Goal: Transaction & Acquisition: Purchase product/service

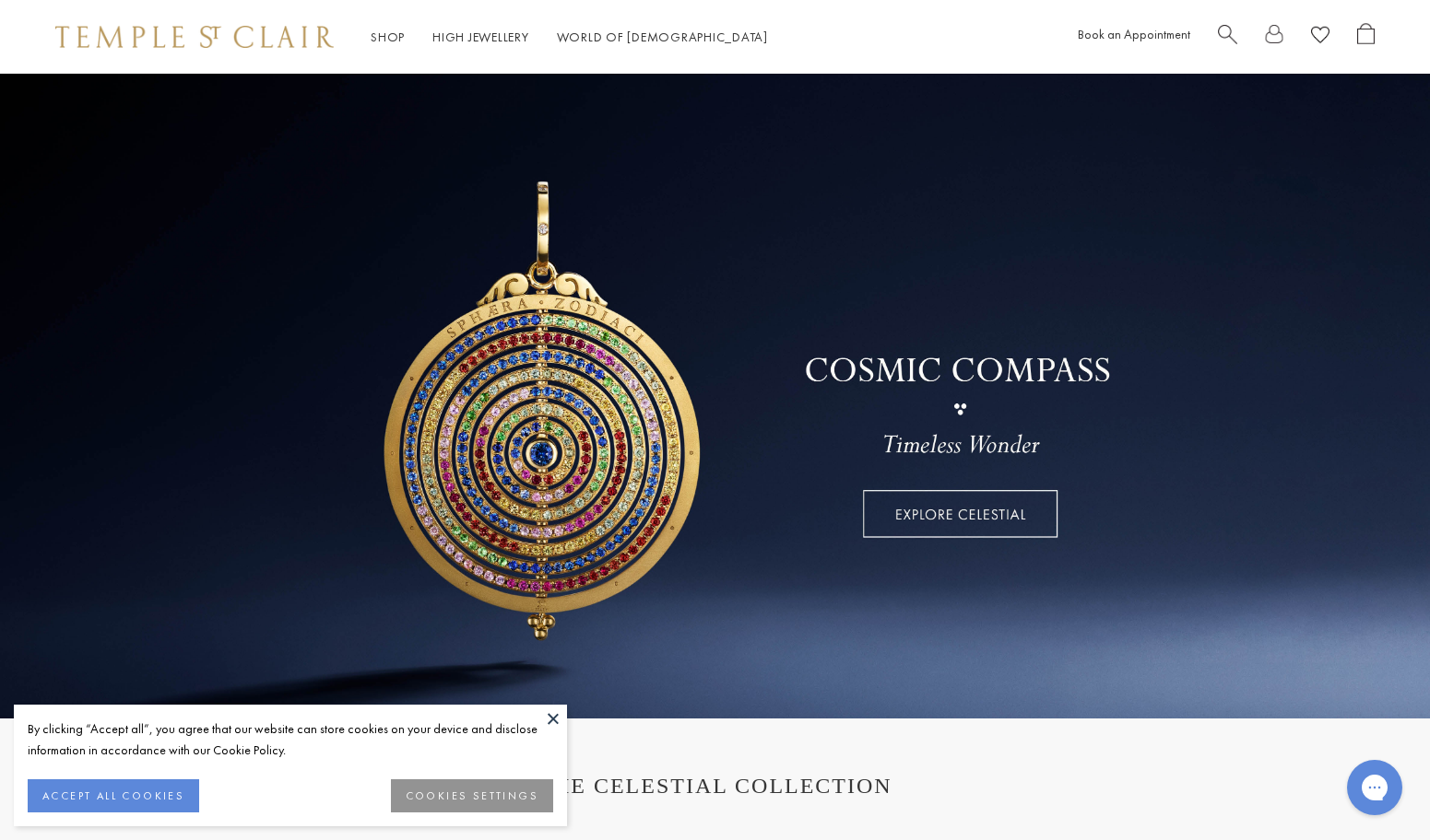
click at [951, 512] on link at bounding box center [715, 396] width 1430 height 645
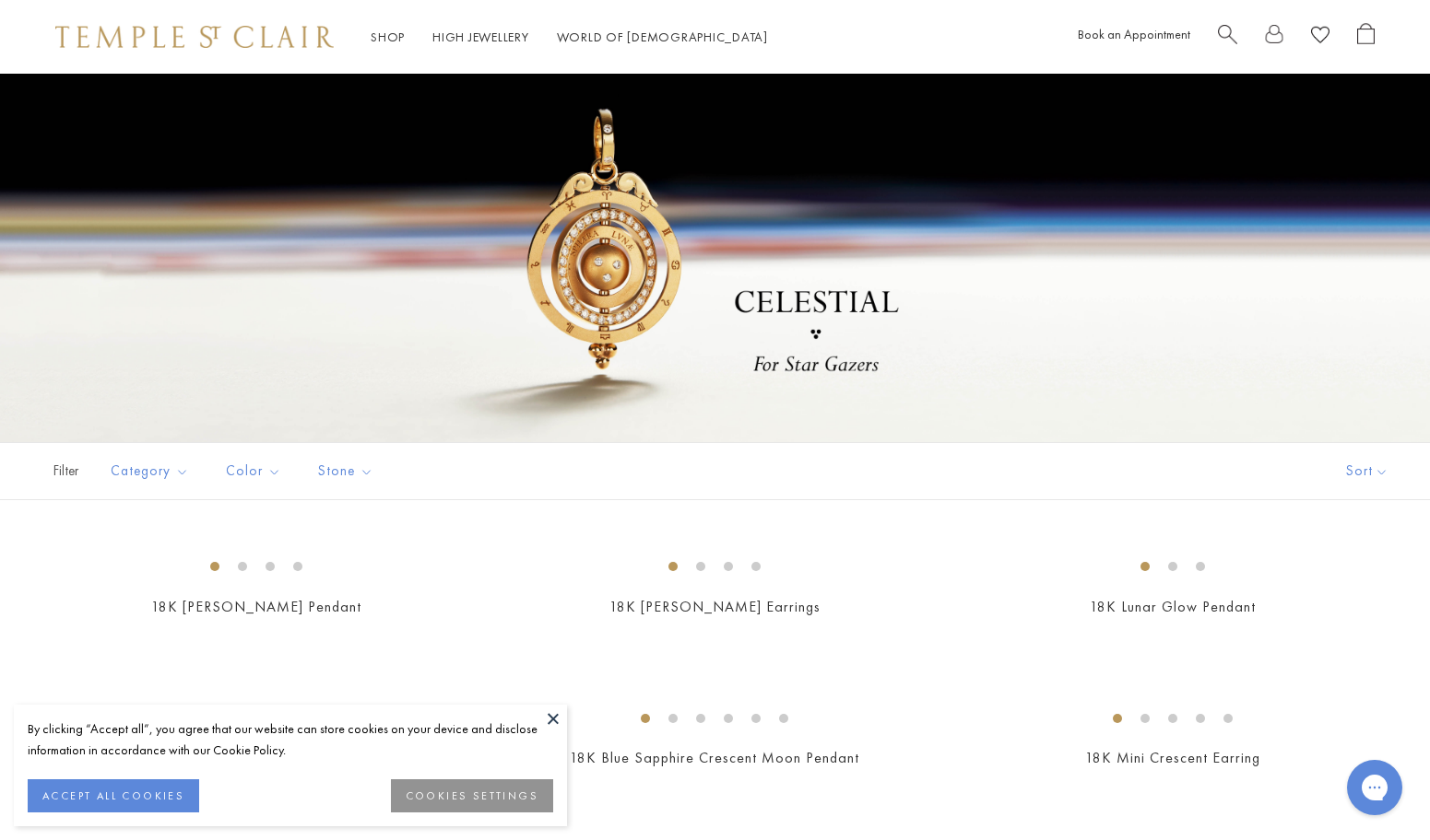
click at [87, 793] on button "ACCEPT ALL COOKIES" at bounding box center [113, 796] width 171 height 33
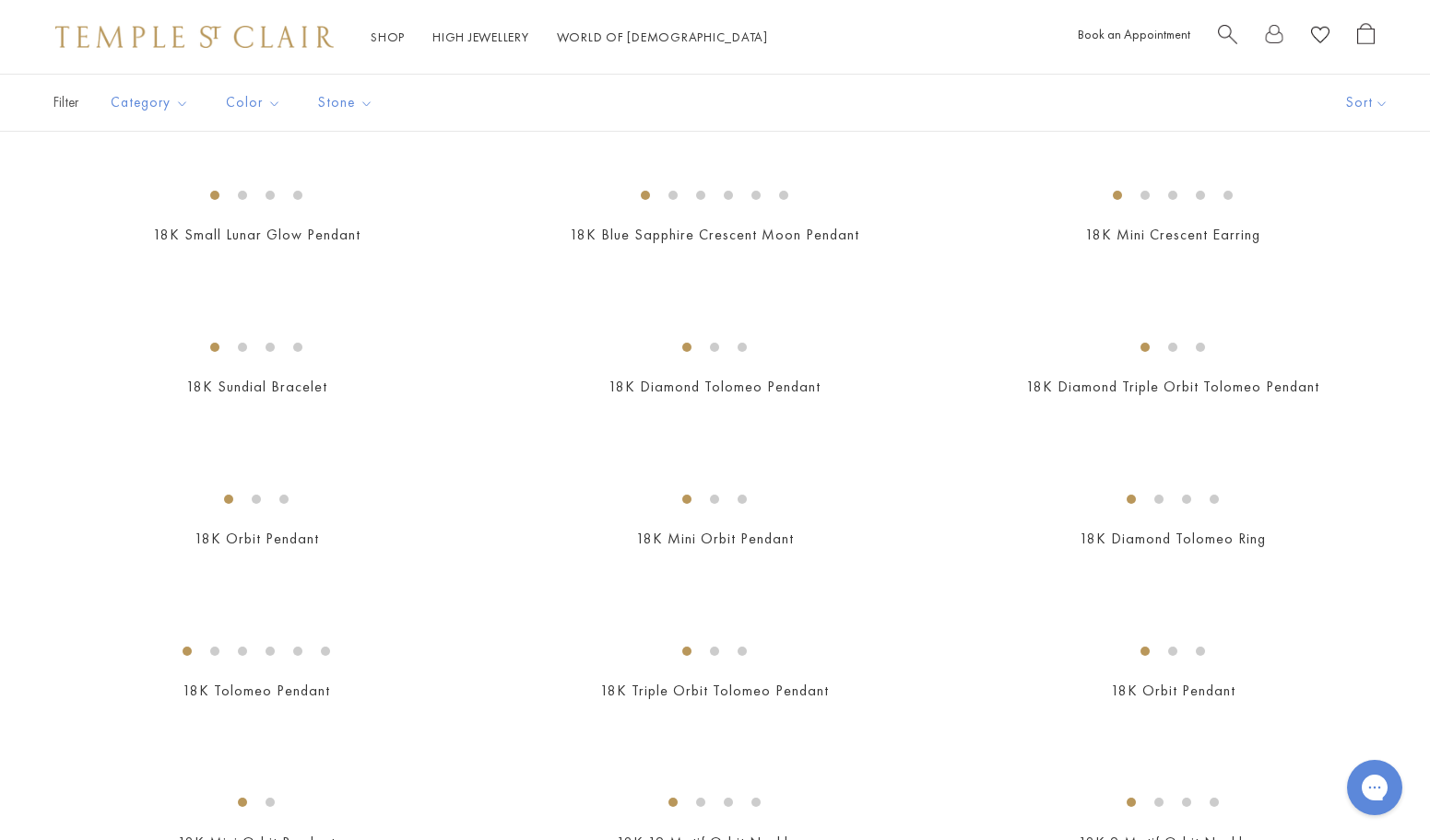
scroll to position [526, 0]
click at [0, 0] on img at bounding box center [0, 0] width 0 height 0
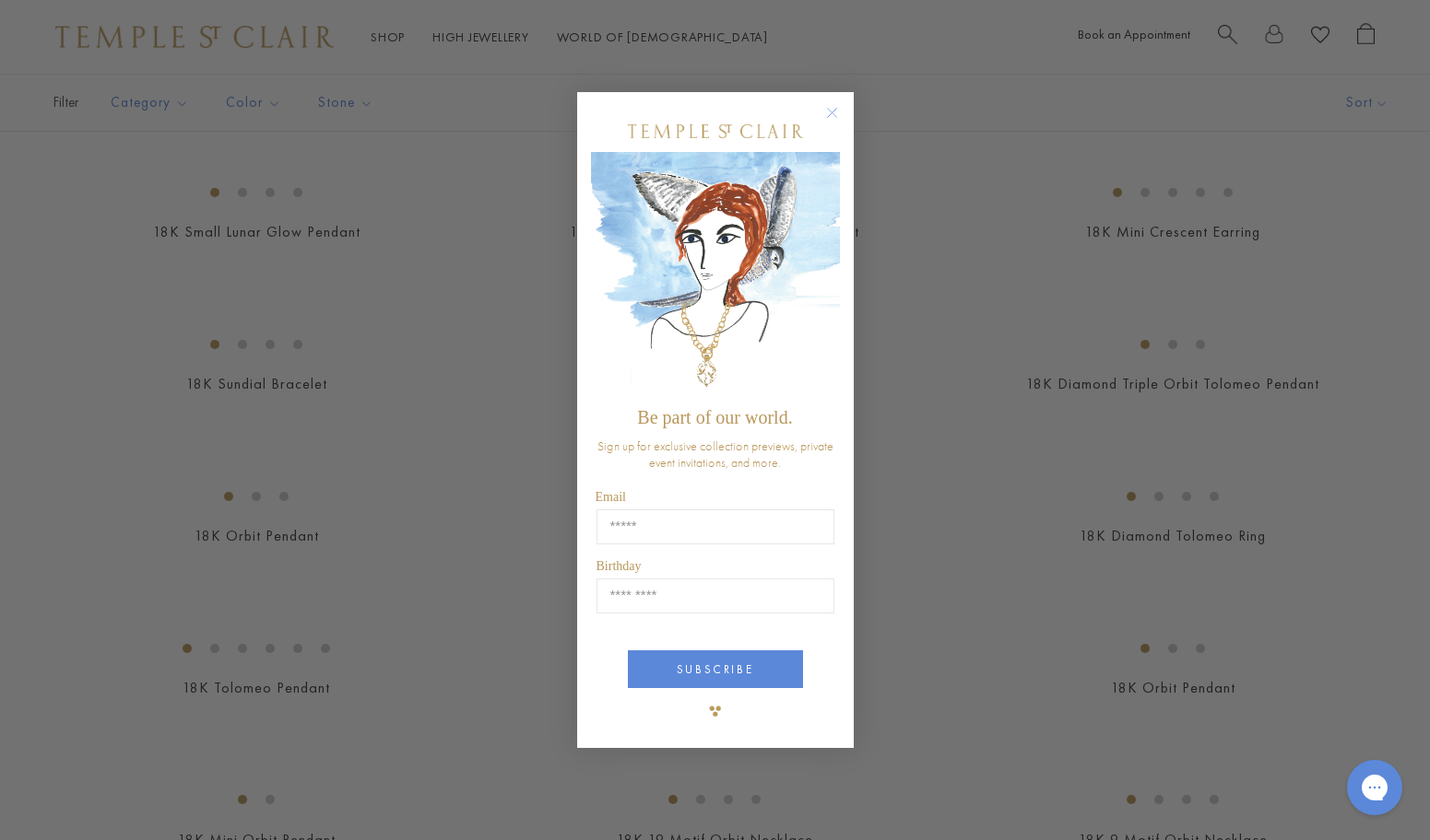
click at [835, 116] on circle "Close dialog" at bounding box center [831, 113] width 22 height 22
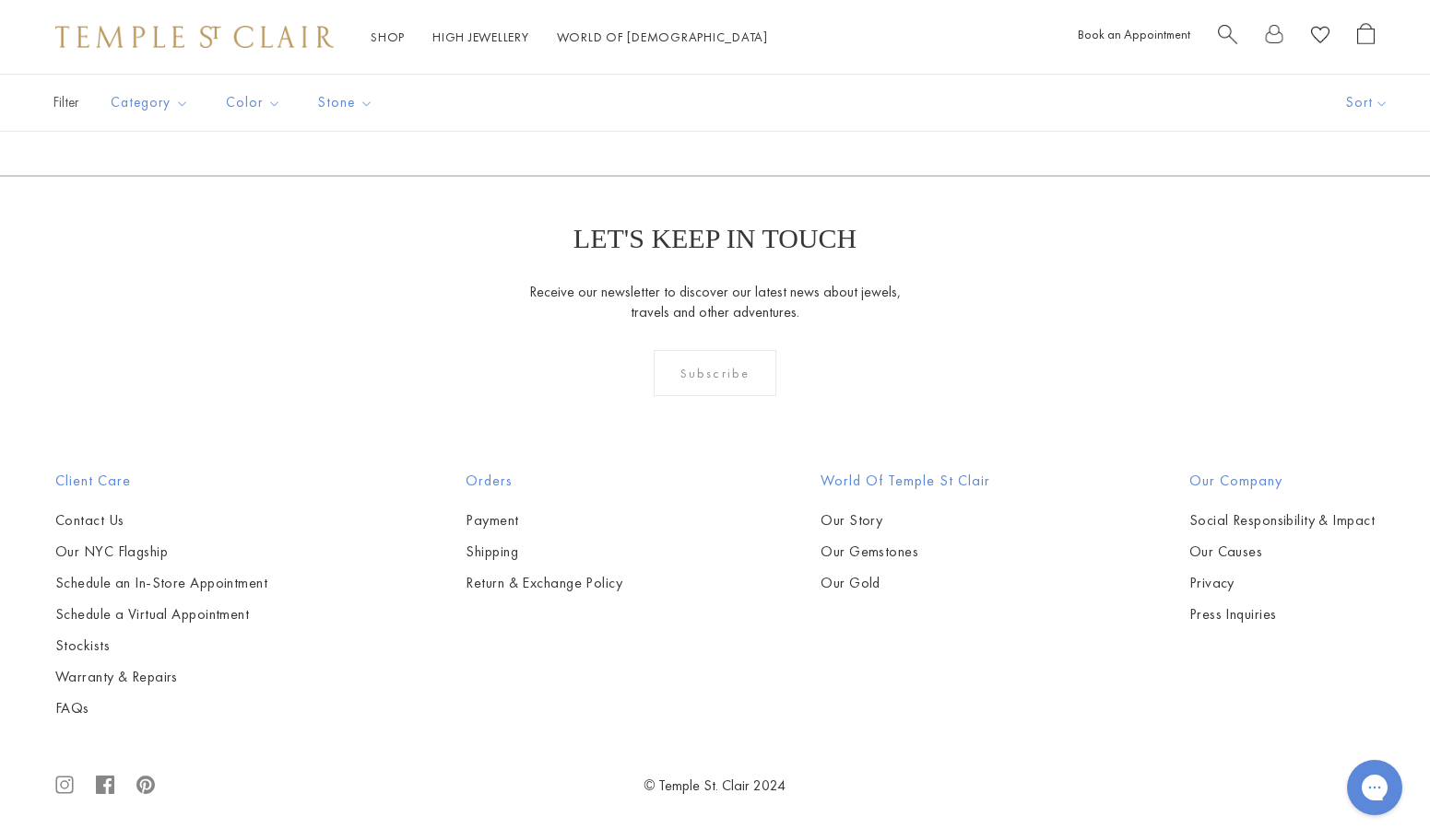
scroll to position [9579, 0]
click at [142, 232] on button "Necklaces" at bounding box center [196, 234] width 170 height 21
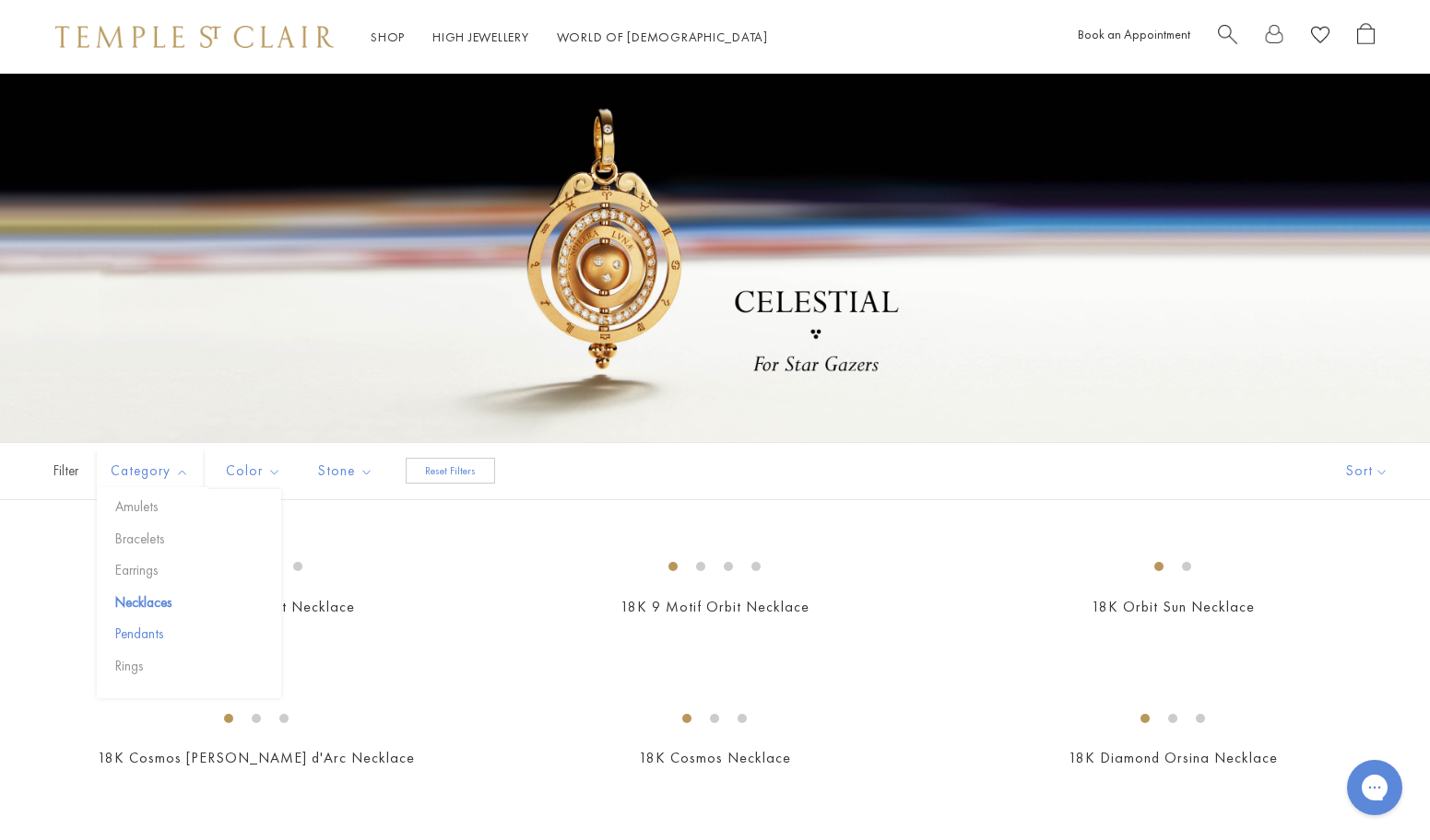
click at [135, 630] on button "Pendants" at bounding box center [196, 635] width 170 height 21
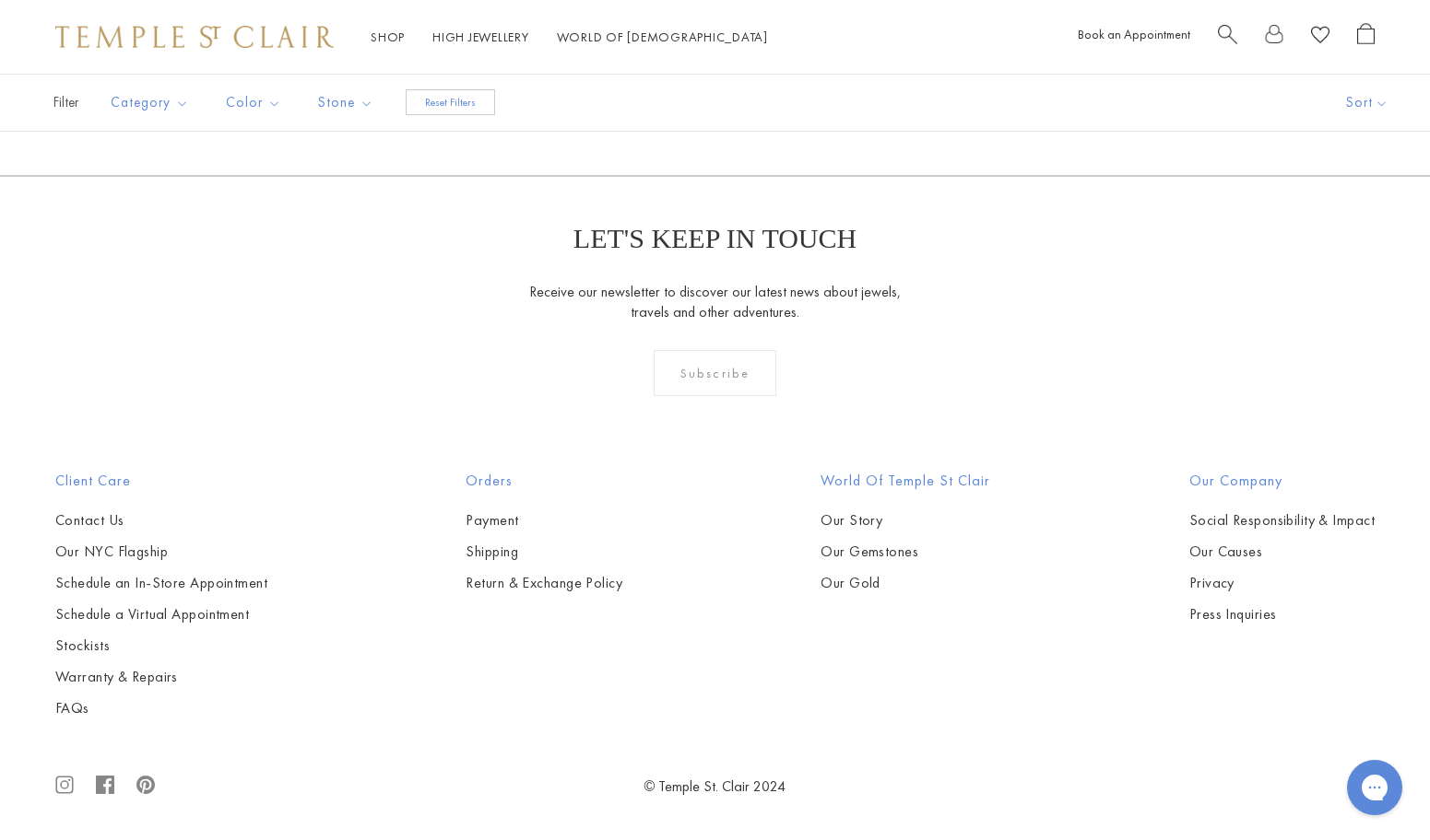
scroll to position [7299, 0]
click at [1226, 36] on span "Search" at bounding box center [1228, 33] width 19 height 19
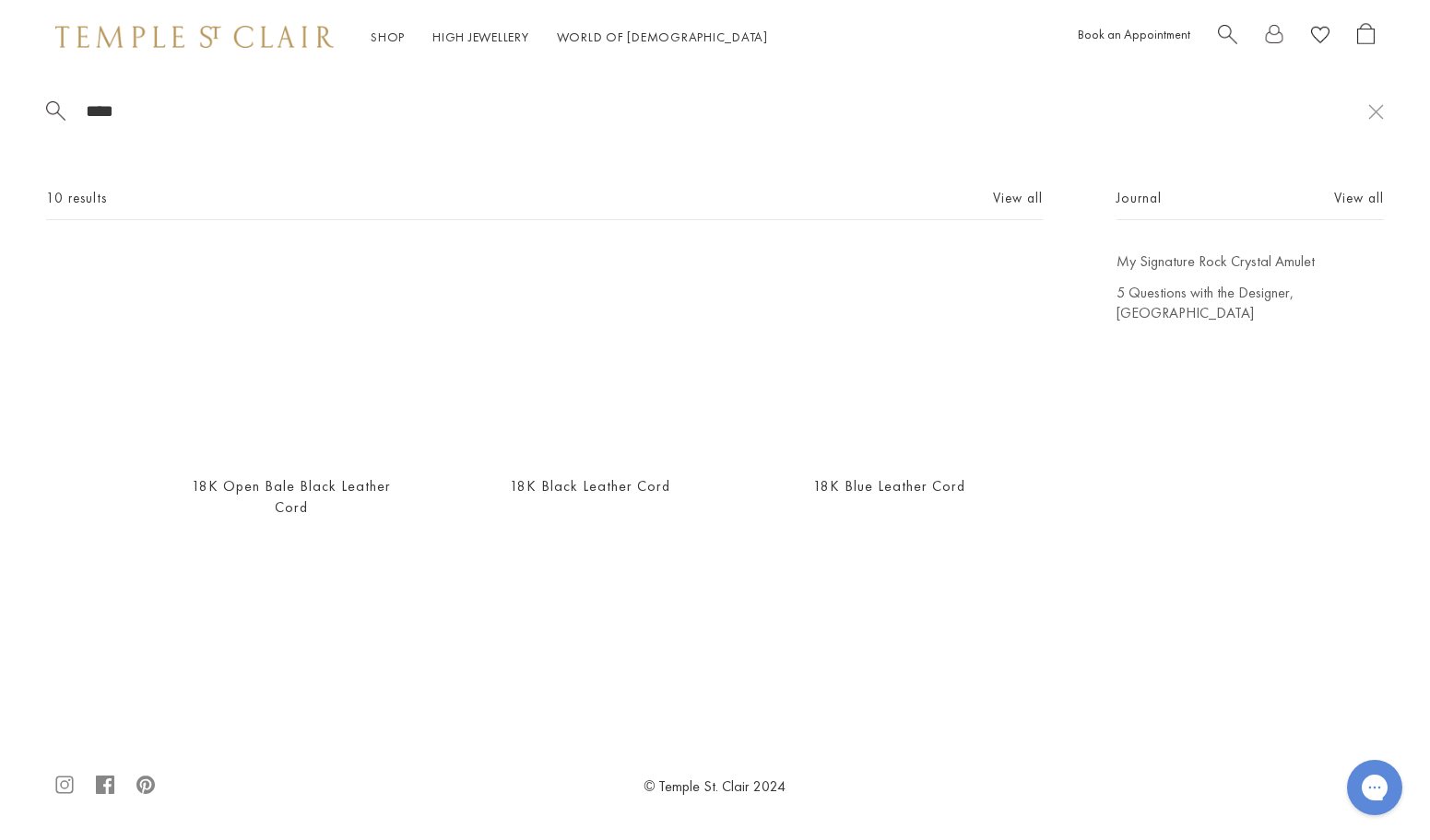
scroll to position [0, 0]
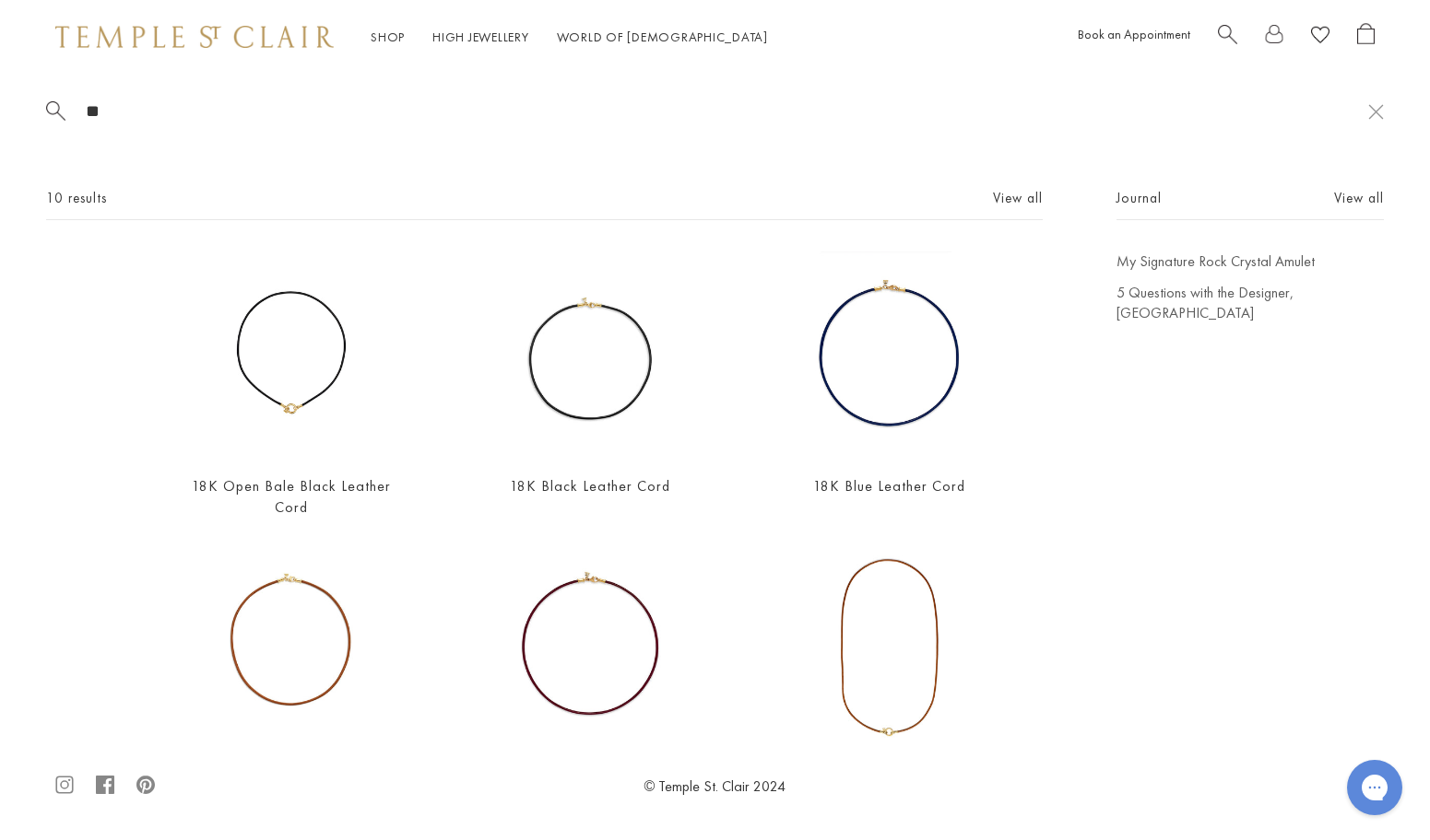
type input "*"
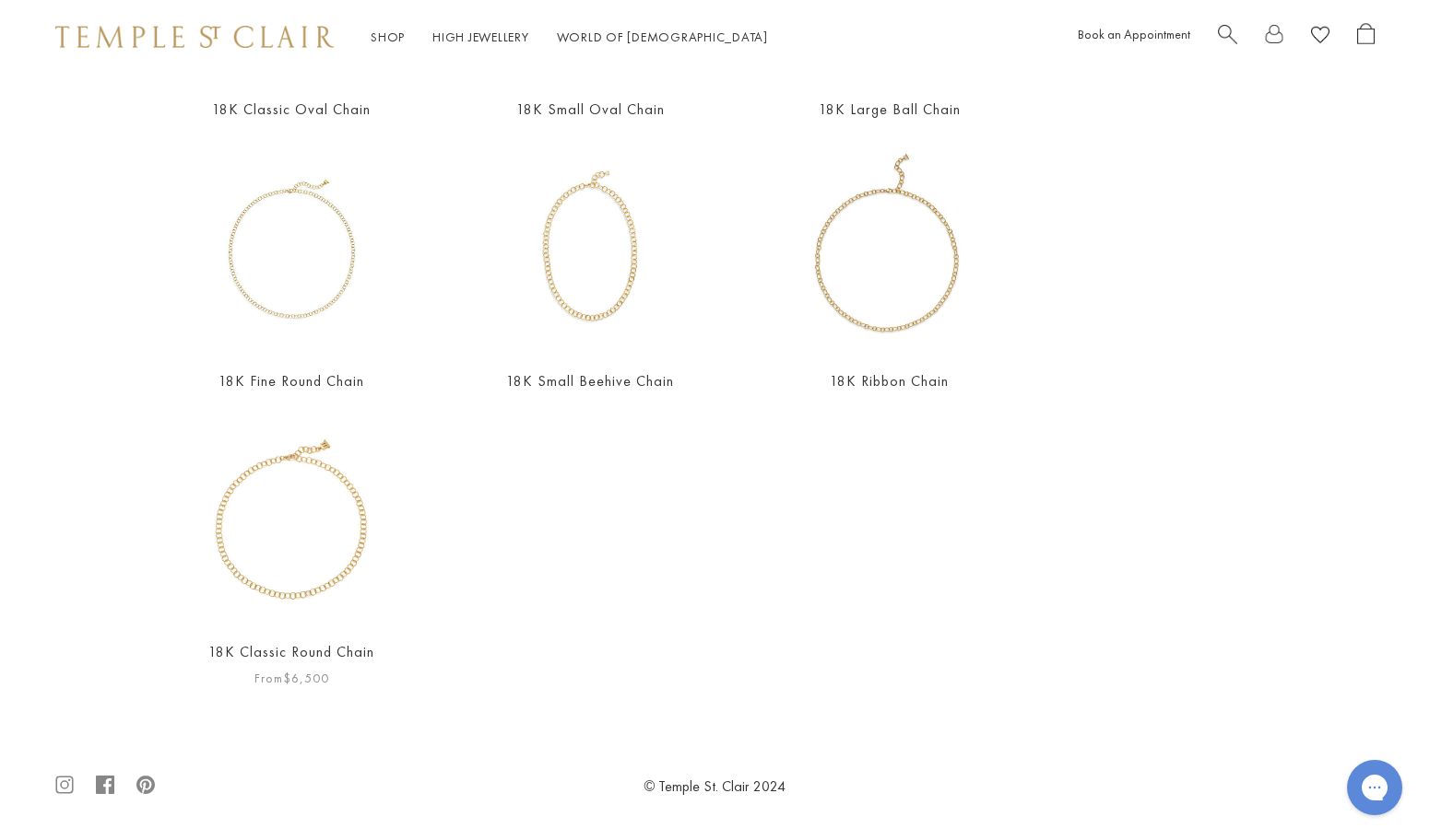
scroll to position [669, 0]
type input "******"
click at [300, 643] on div "18K Classic Round Chain From $6,500" at bounding box center [290, 553] width 206 height 272
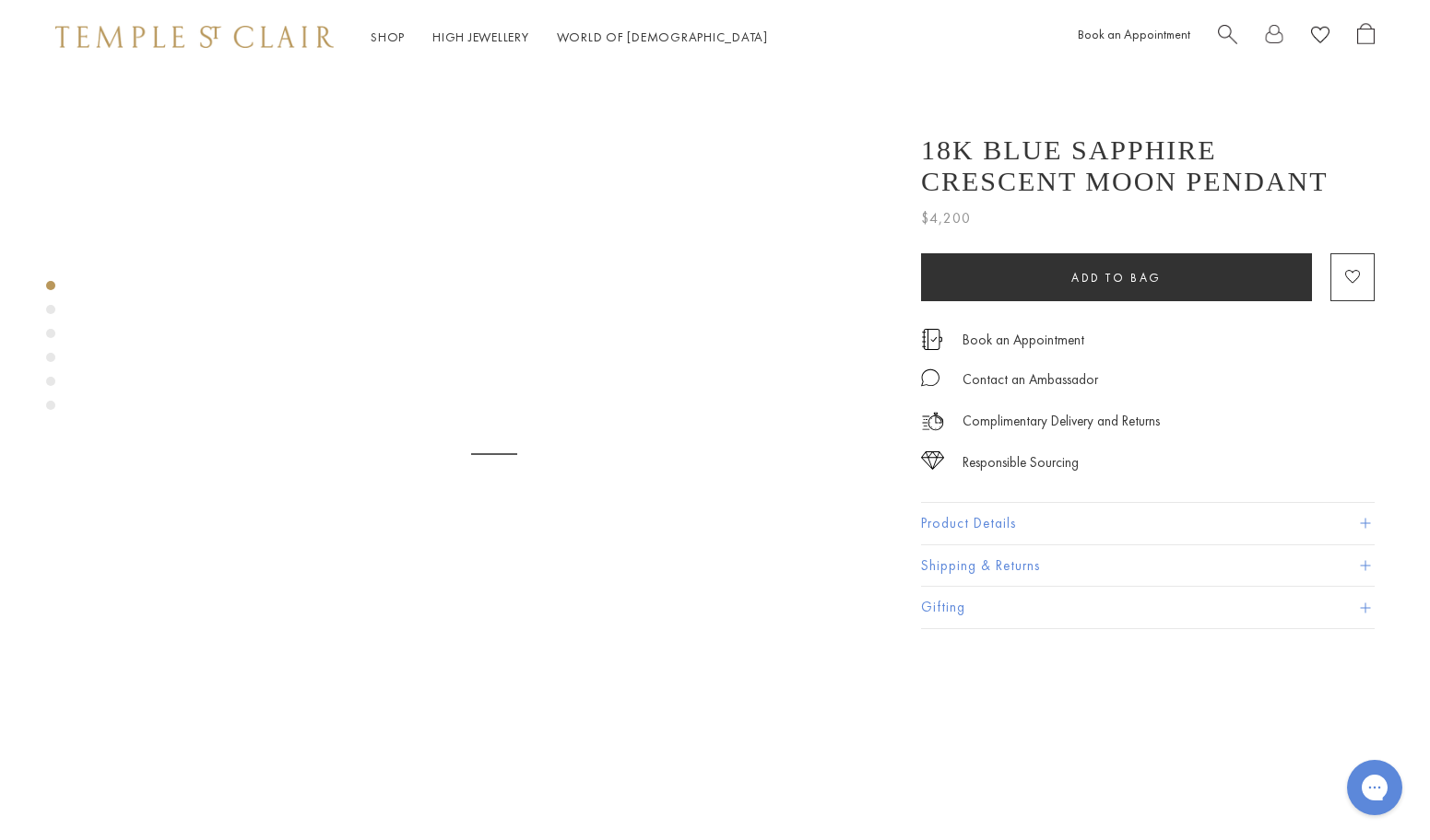
scroll to position [25, 0]
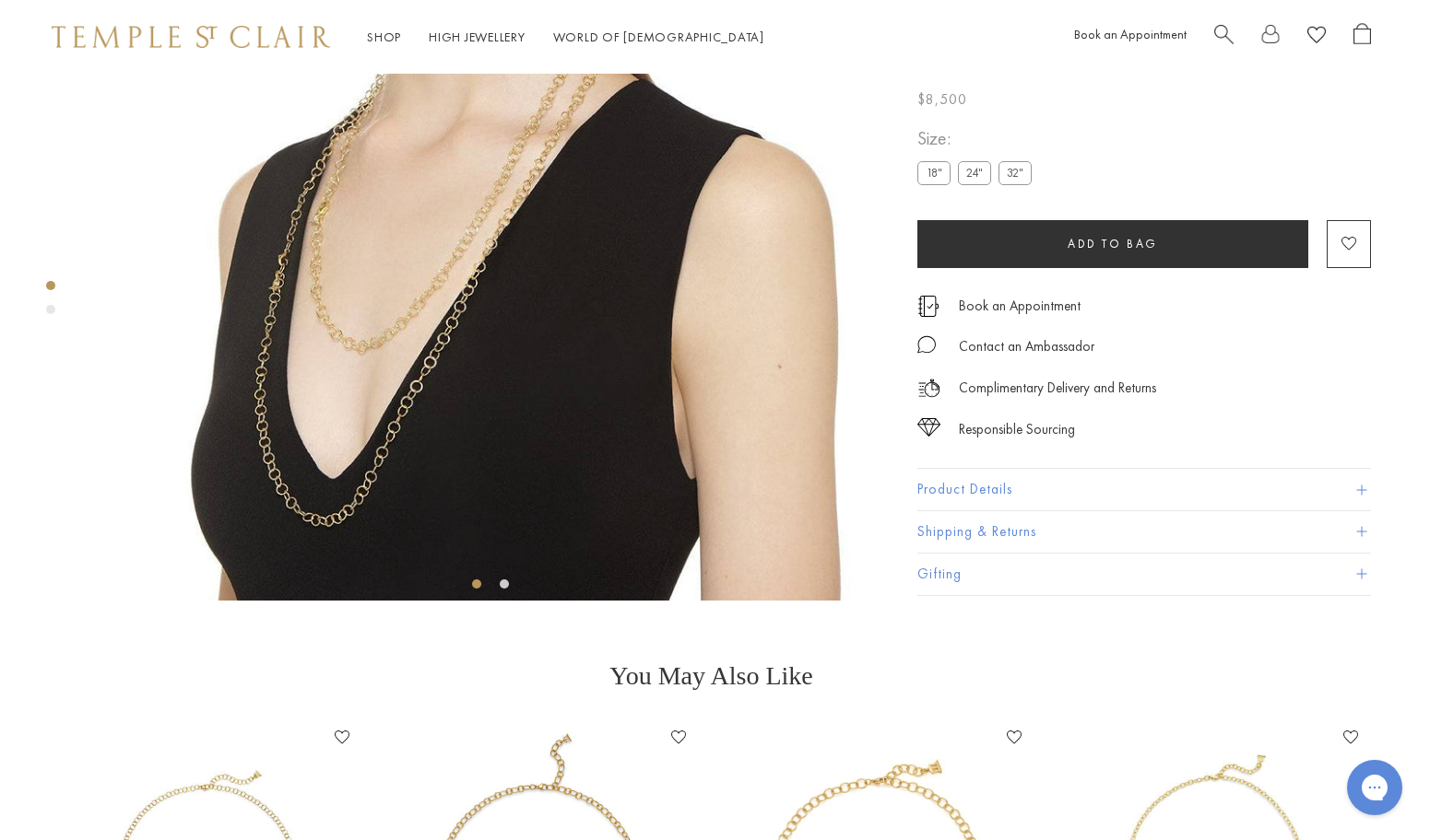
scroll to position [159, 4]
